Goal: Obtain resource: Obtain resource

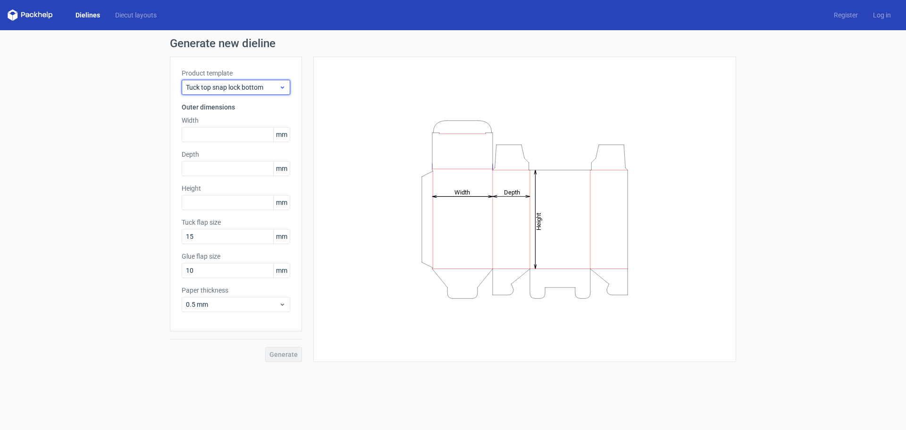
click at [202, 85] on span "Tuck top snap lock bottom" at bounding box center [232, 87] width 93 height 9
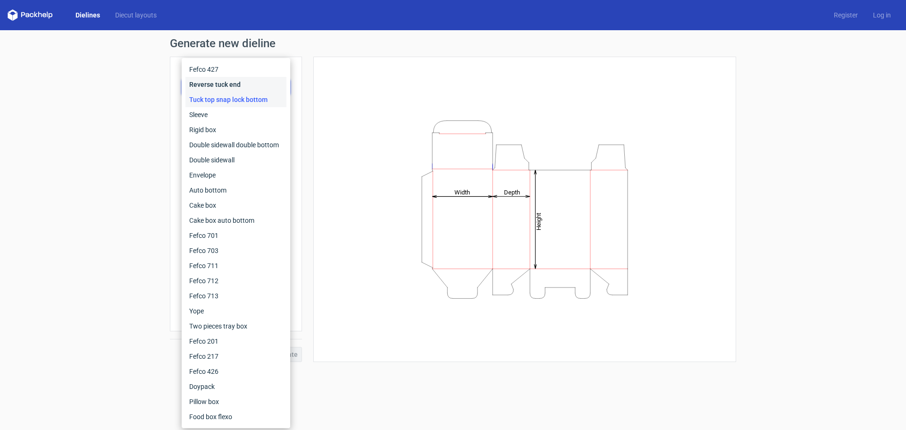
click at [202, 85] on div "Reverse tuck end" at bounding box center [235, 84] width 101 height 15
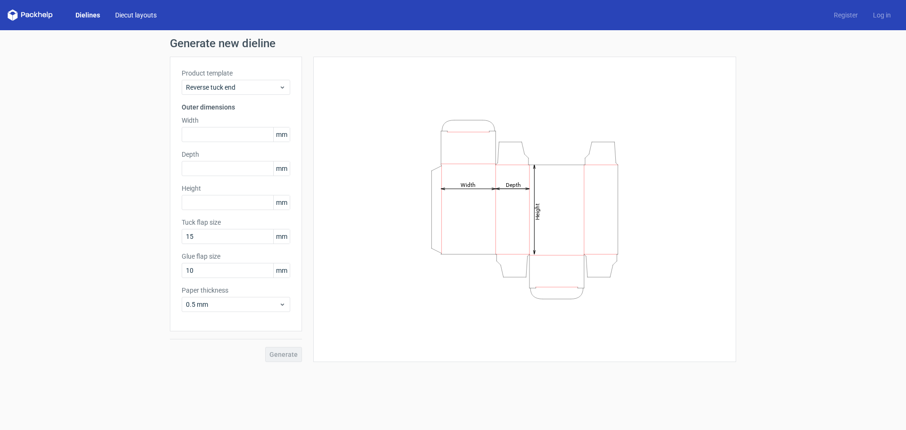
click at [130, 15] on link "Diecut layouts" at bounding box center [136, 14] width 57 height 9
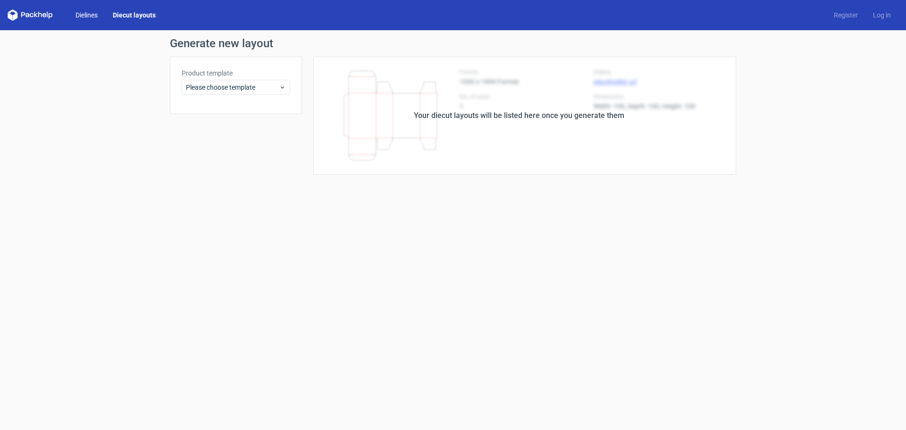
click at [90, 14] on link "Dielines" at bounding box center [86, 14] width 37 height 9
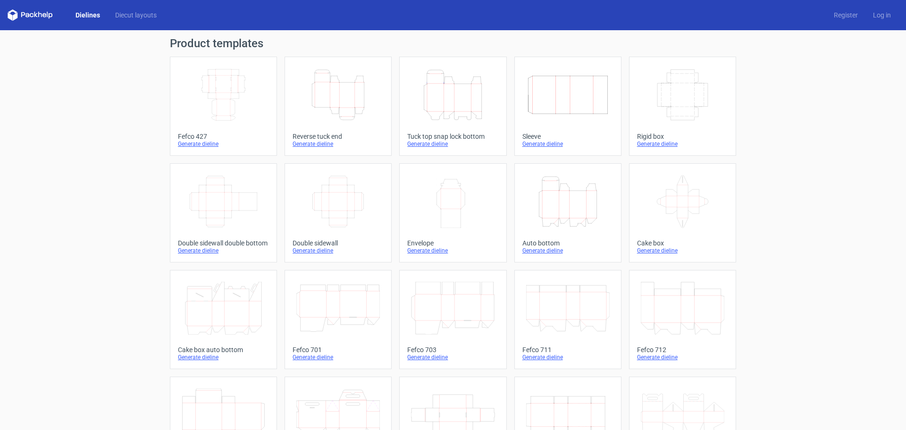
click at [28, 17] on icon at bounding box center [30, 14] width 45 height 11
click at [39, 13] on icon at bounding box center [30, 14] width 45 height 11
click at [83, 16] on link "Dielines" at bounding box center [88, 14] width 40 height 9
click at [27, 14] on icon at bounding box center [27, 15] width 4 height 4
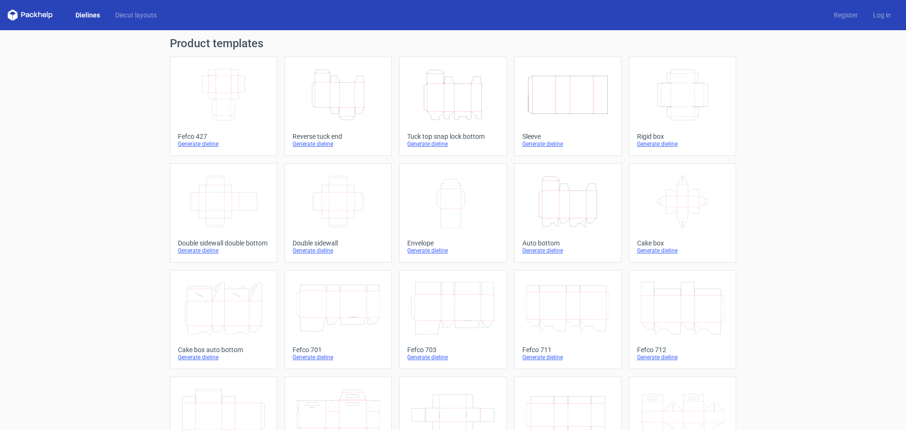
click at [10, 12] on icon at bounding box center [12, 11] width 9 height 4
click at [125, 16] on link "Diecut layouts" at bounding box center [136, 14] width 57 height 9
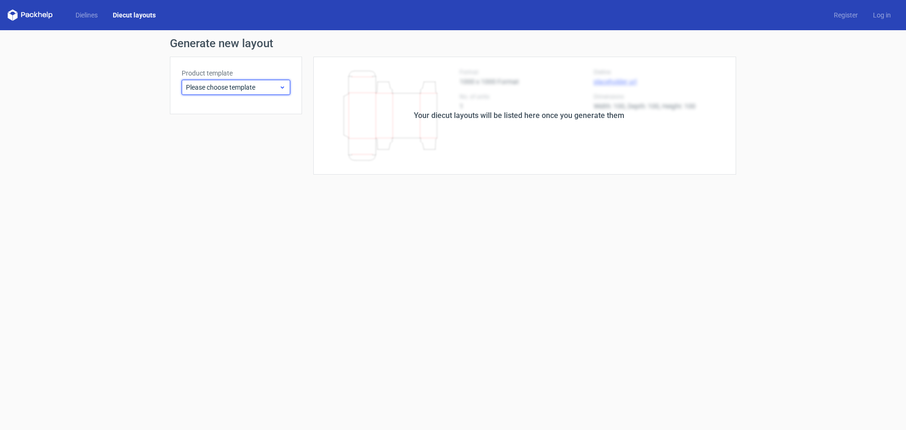
click at [207, 85] on span "Please choose template" at bounding box center [232, 87] width 93 height 9
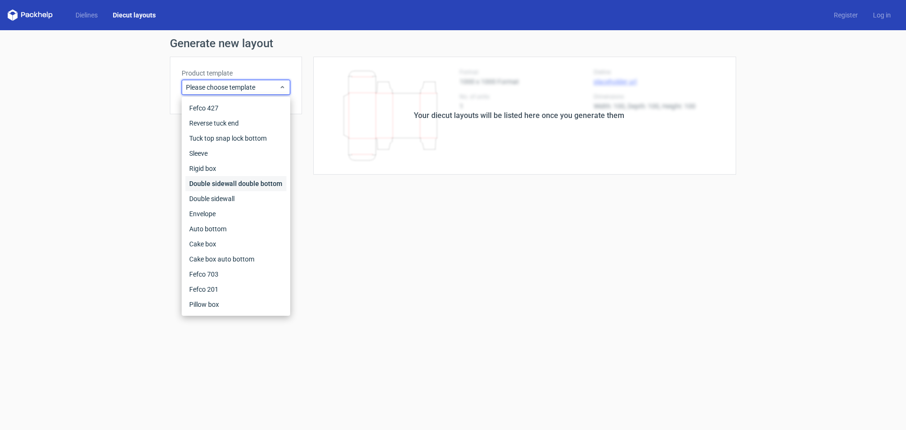
click at [259, 184] on div "Double sidewall double bottom" at bounding box center [235, 183] width 101 height 15
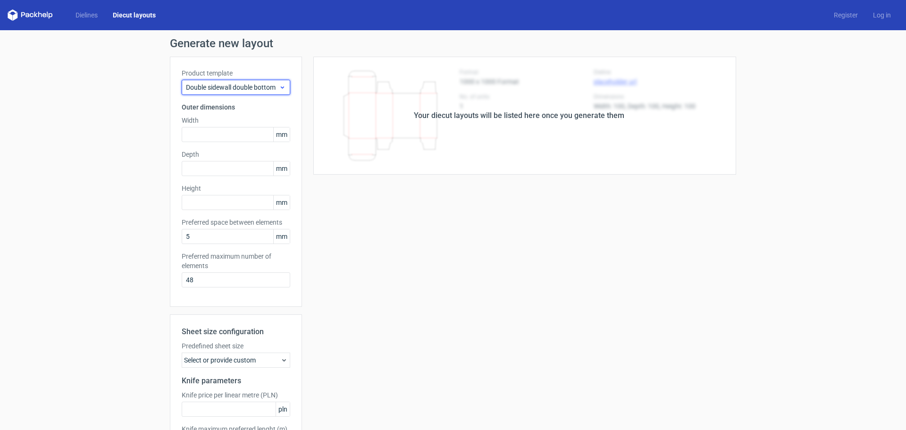
click at [204, 85] on span "Double sidewall double bottom" at bounding box center [232, 87] width 93 height 9
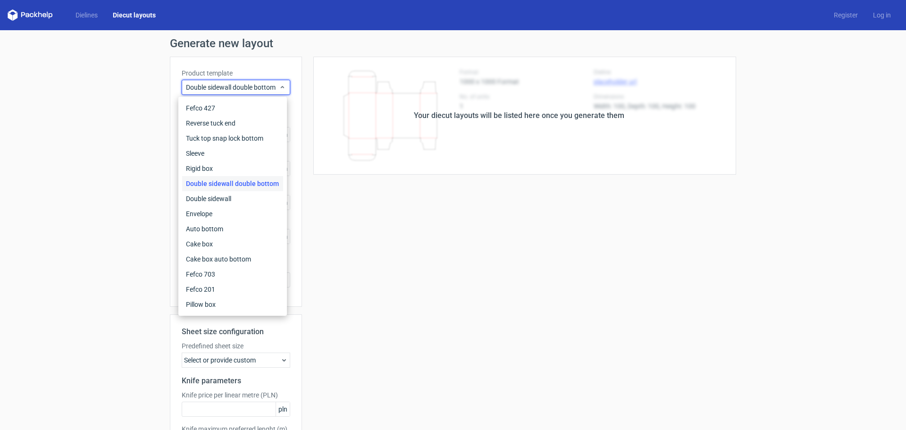
click at [235, 185] on div "Double sidewall double bottom" at bounding box center [232, 183] width 101 height 15
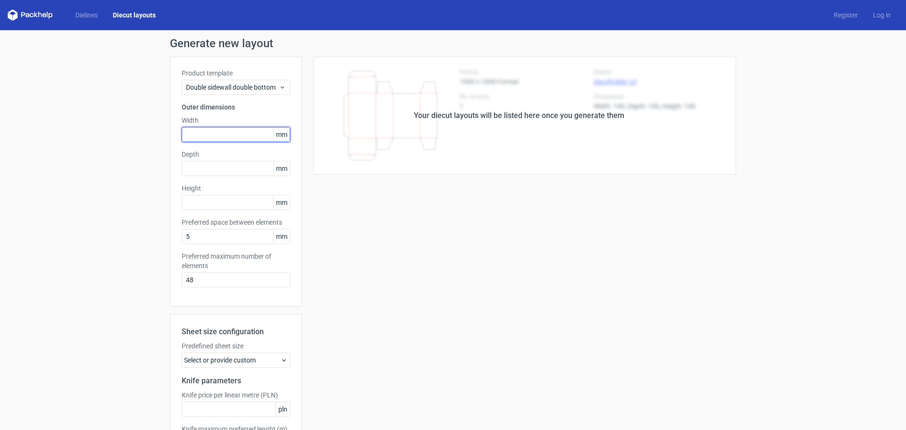
click at [208, 129] on input "text" at bounding box center [236, 134] width 109 height 15
click at [47, 168] on div "Generate new layout Product template Double sidewall double bottom Outer dimens…" at bounding box center [453, 269] width 906 height 478
click at [231, 90] on span "Double sidewall double bottom" at bounding box center [232, 87] width 93 height 9
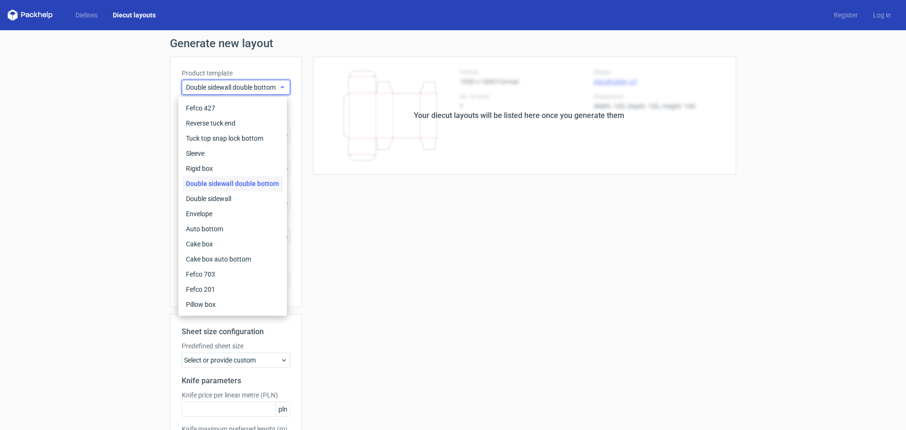
click at [231, 90] on span "Double sidewall double bottom" at bounding box center [232, 87] width 93 height 9
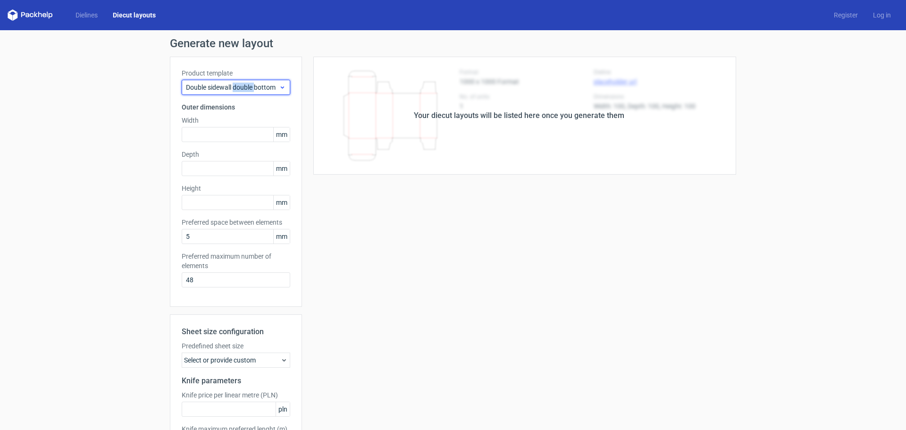
click at [231, 90] on span "Double sidewall double bottom" at bounding box center [232, 87] width 93 height 9
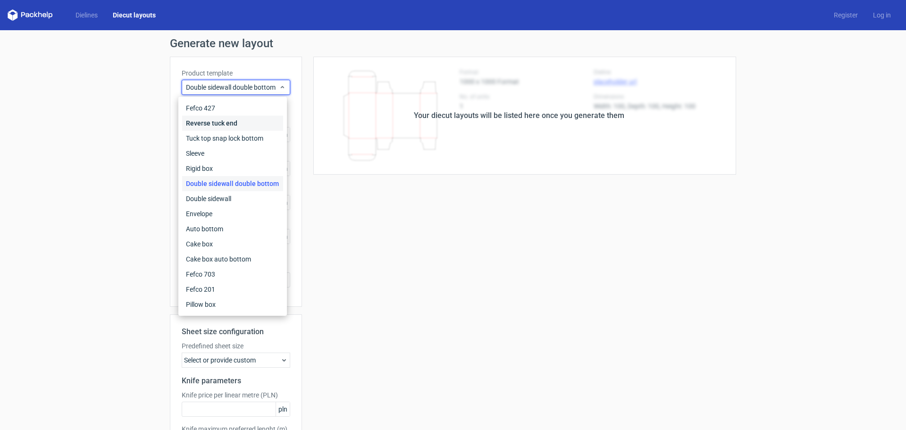
click at [205, 119] on div "Reverse tuck end" at bounding box center [232, 123] width 101 height 15
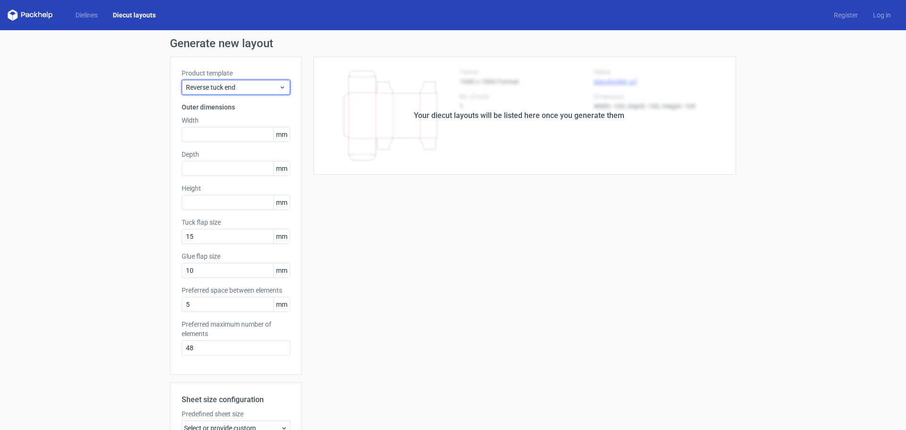
click at [207, 88] on span "Reverse tuck end" at bounding box center [232, 87] width 93 height 9
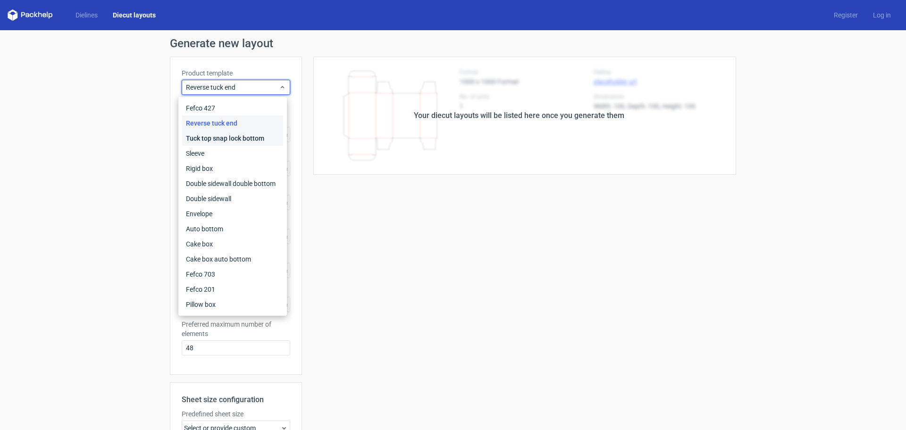
click at [211, 133] on div "Tuck top snap lock bottom" at bounding box center [232, 138] width 101 height 15
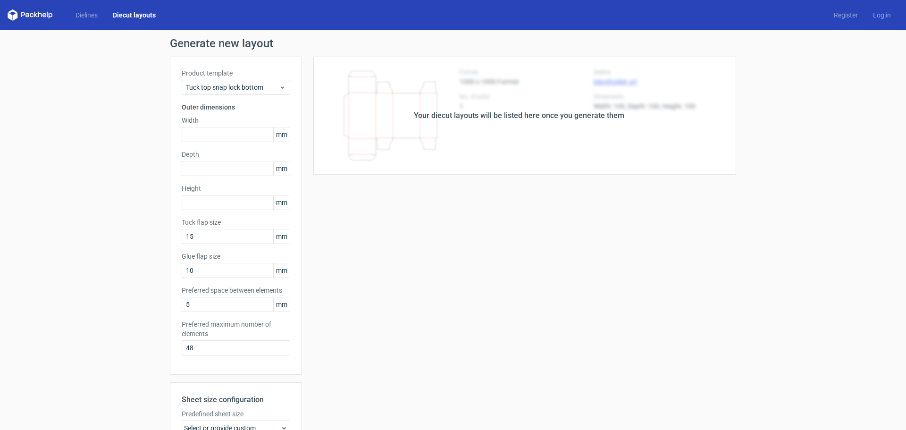
click at [474, 225] on div "Your diecut layouts will be listed here once you generate them Height Depth Wid…" at bounding box center [519, 313] width 434 height 512
click at [81, 12] on link "Dielines" at bounding box center [86, 14] width 37 height 9
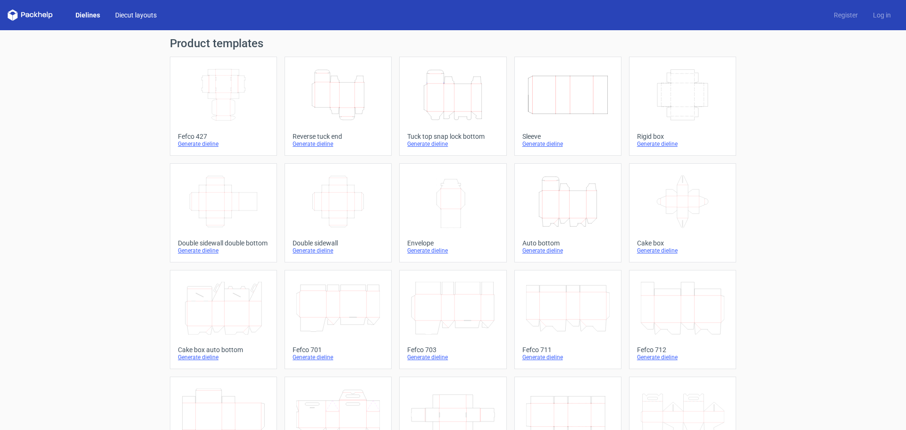
click at [136, 15] on link "Diecut layouts" at bounding box center [136, 14] width 57 height 9
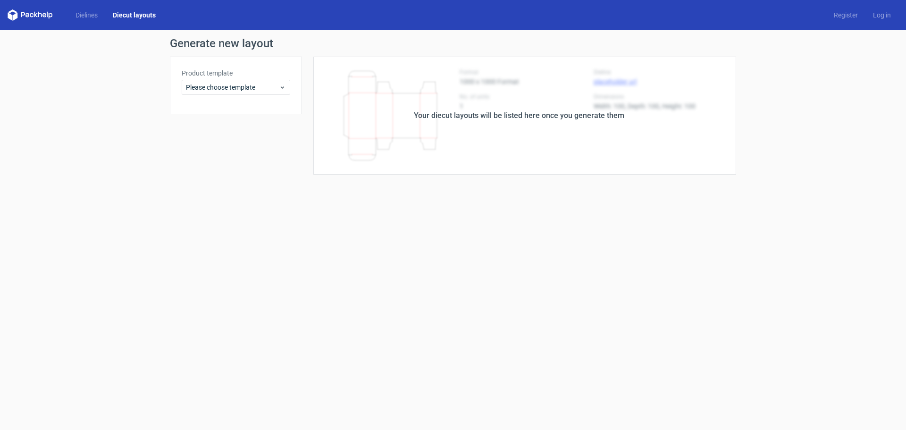
click at [443, 122] on div "Your diecut layouts will be listed here once you generate them" at bounding box center [519, 116] width 434 height 118
click at [25, 14] on icon at bounding box center [30, 14] width 45 height 11
